Goal: Navigation & Orientation: Find specific page/section

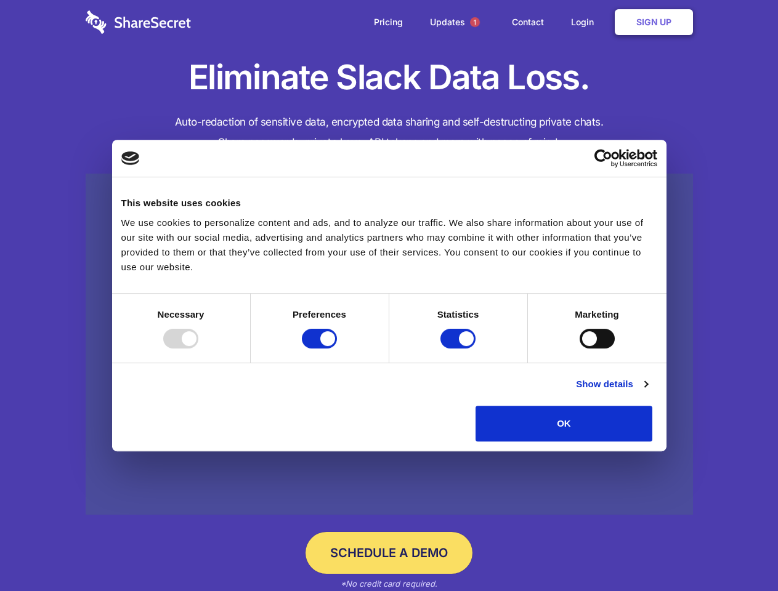
click at [198, 349] on div at bounding box center [180, 339] width 35 height 20
click at [337, 349] on input "Preferences" at bounding box center [319, 339] width 35 height 20
checkbox input "false"
click at [459, 349] on input "Statistics" at bounding box center [457, 339] width 35 height 20
checkbox input "false"
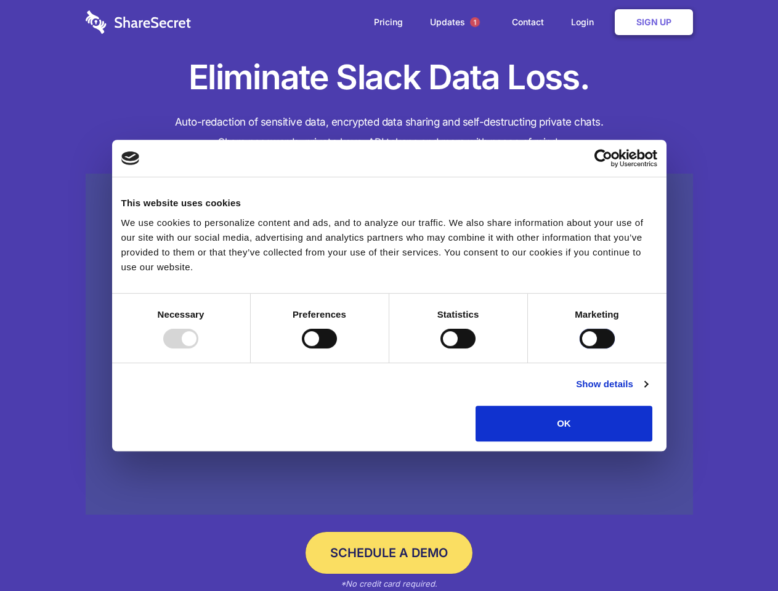
click at [580, 349] on input "Marketing" at bounding box center [597, 339] width 35 height 20
checkbox input "true"
click at [647, 392] on link "Show details" at bounding box center [611, 384] width 71 height 15
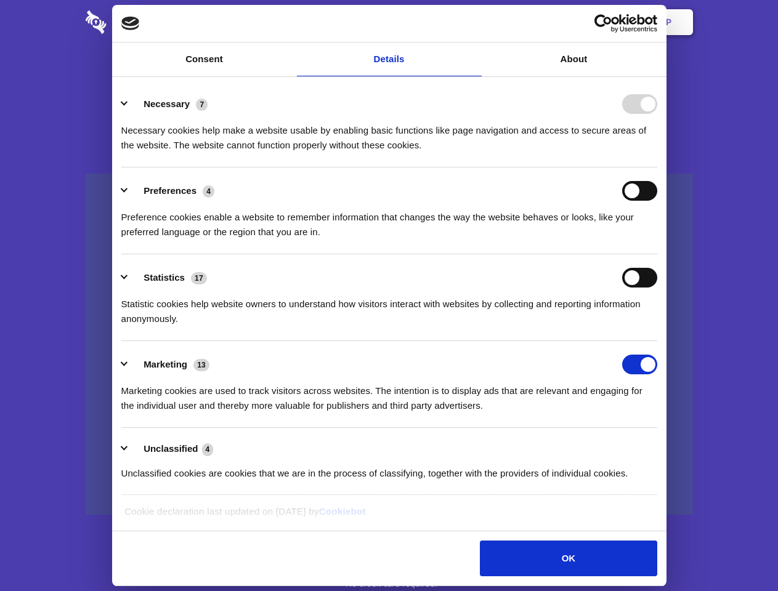
click at [657, 168] on li "Necessary 7 Necessary cookies help make a website usable by enabling basic func…" at bounding box center [389, 124] width 536 height 87
click at [474, 22] on span "1" at bounding box center [475, 22] width 10 height 10
